Goal: Information Seeking & Learning: Learn about a topic

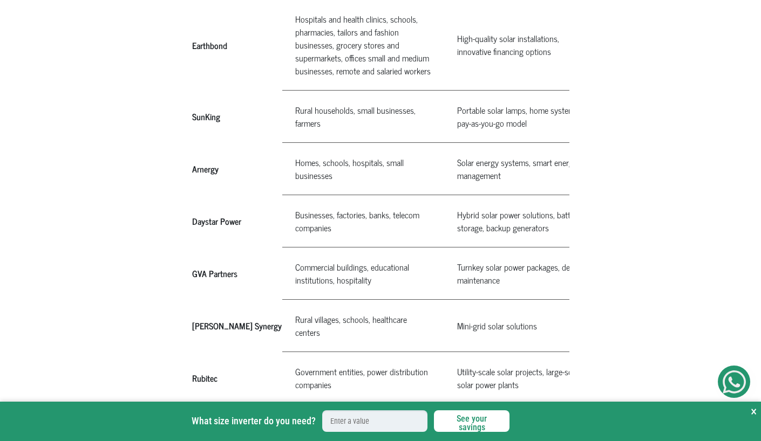
scroll to position [818, 0]
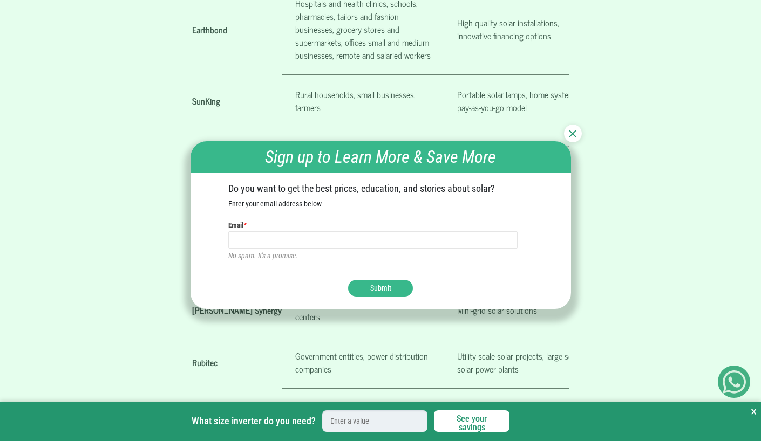
click at [571, 134] on img at bounding box center [573, 134] width 8 height 8
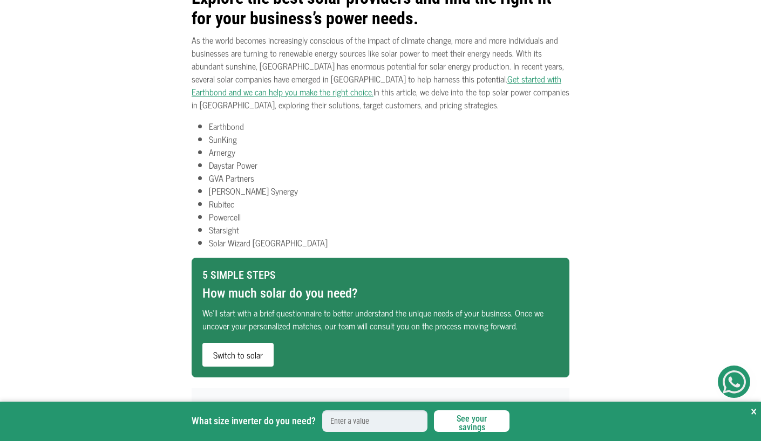
scroll to position [364, 0]
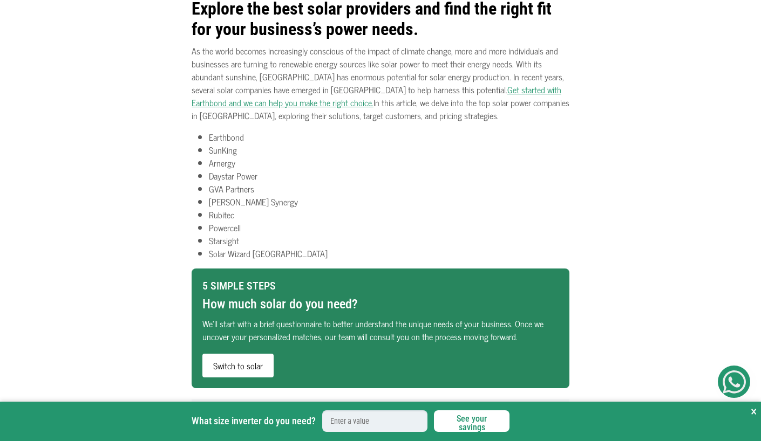
click at [236, 137] on li "Earthbond" at bounding box center [389, 137] width 360 height 13
copy li "Earthbond"
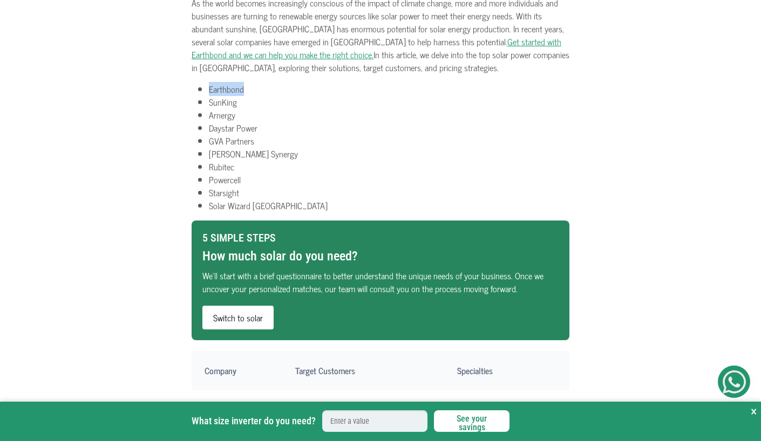
scroll to position [305, 0]
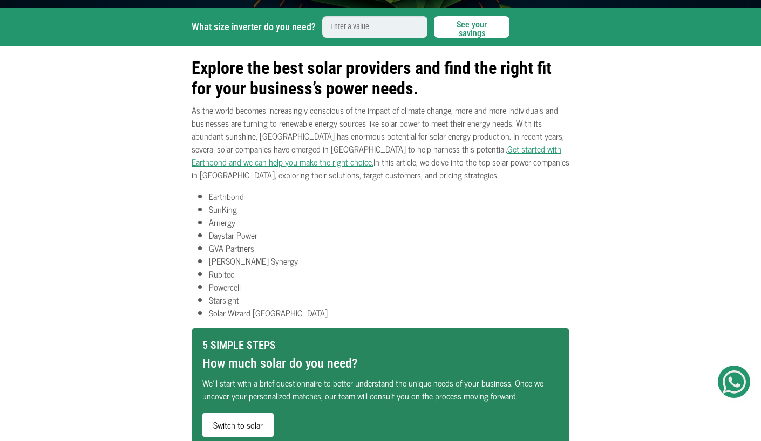
click at [224, 220] on li "Arnergy" at bounding box center [389, 222] width 360 height 13
copy li "Arnergy"
drag, startPoint x: 265, startPoint y: 234, endPoint x: 209, endPoint y: 237, distance: 56.2
click at [209, 237] on li "Daystar Power" at bounding box center [389, 235] width 360 height 13
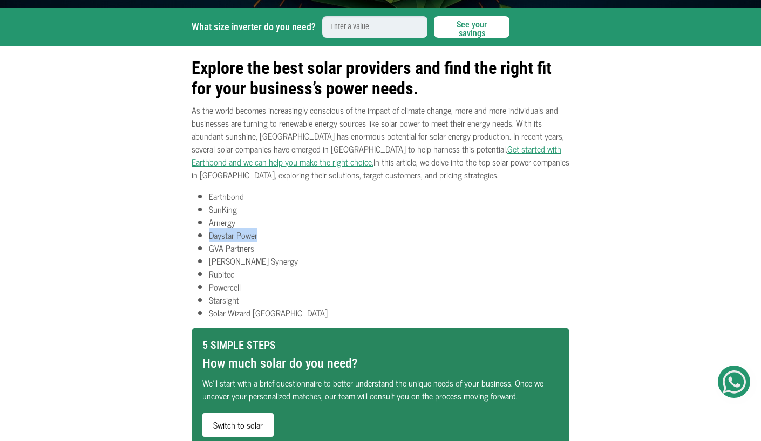
copy li "Daystar Power"
drag, startPoint x: 258, startPoint y: 250, endPoint x: 208, endPoint y: 250, distance: 49.6
click at [208, 250] on ul "Earthbond SunKing Arnergy Daystar Power GVA Partners [PERSON_NAME] Synergy Rubi…" at bounding box center [380, 254] width 378 height 129
copy li "GVA Partners"
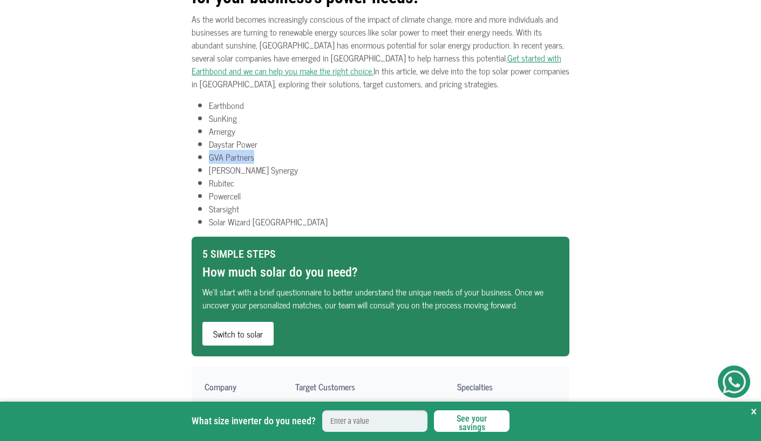
scroll to position [409, 0]
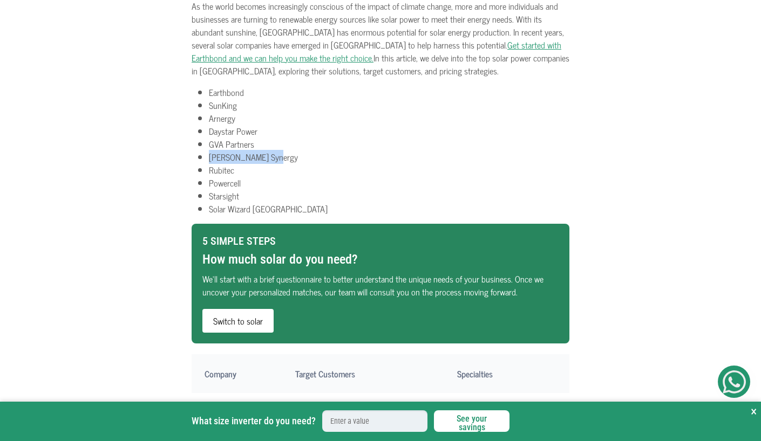
drag, startPoint x: 269, startPoint y: 157, endPoint x: 211, endPoint y: 160, distance: 58.3
click at [211, 160] on li "[PERSON_NAME] Synergy" at bounding box center [389, 156] width 360 height 13
copy li "[PERSON_NAME] Synergy"
drag, startPoint x: 234, startPoint y: 172, endPoint x: 208, endPoint y: 172, distance: 25.9
click at [208, 172] on ul "Earthbond SunKing Arnergy Daystar Power GVA Partners [PERSON_NAME] Synergy Rubi…" at bounding box center [380, 150] width 378 height 129
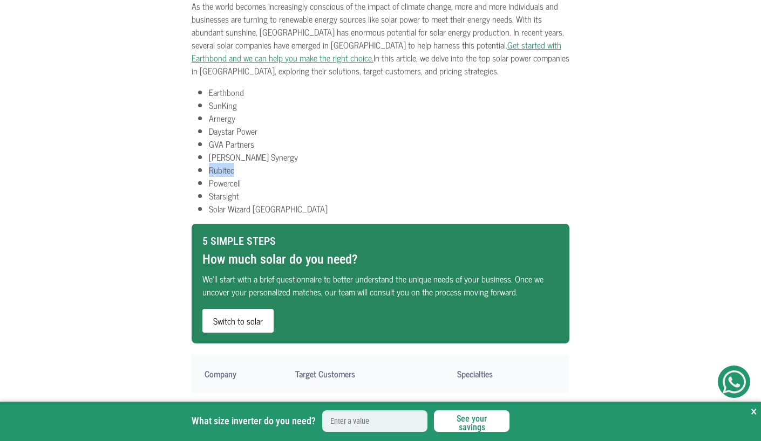
copy li "Rubitec"
click at [228, 184] on li "Powercell" at bounding box center [389, 182] width 360 height 13
copy li "Powercell"
click at [227, 195] on li "Starsight" at bounding box center [389, 195] width 360 height 13
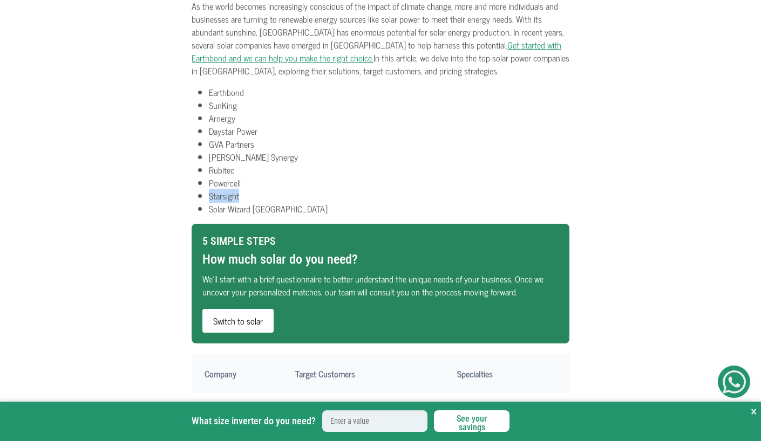
click at [227, 195] on li "Starsight" at bounding box center [389, 195] width 360 height 13
copy li "Starsight"
drag, startPoint x: 276, startPoint y: 213, endPoint x: 204, endPoint y: 213, distance: 71.2
click at [204, 213] on ul "Earthbond SunKing Arnergy Daystar Power GVA Partners [PERSON_NAME] Synergy Rubi…" at bounding box center [380, 150] width 378 height 129
copy li "Solar Wizard [GEOGRAPHIC_DATA]"
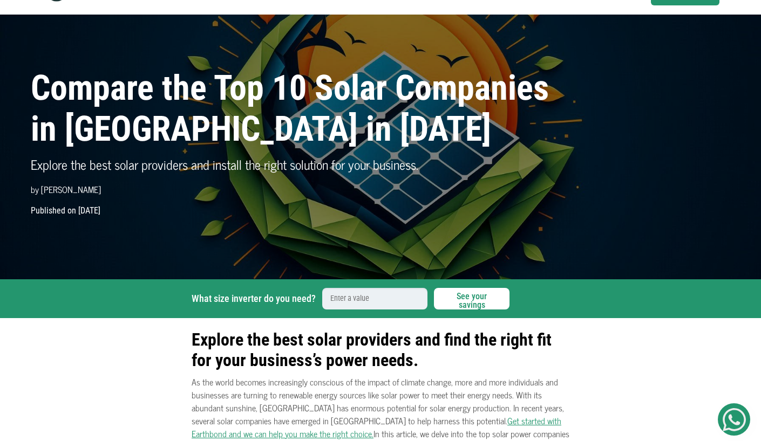
scroll to position [0, 0]
